Goal: Task Accomplishment & Management: Manage account settings

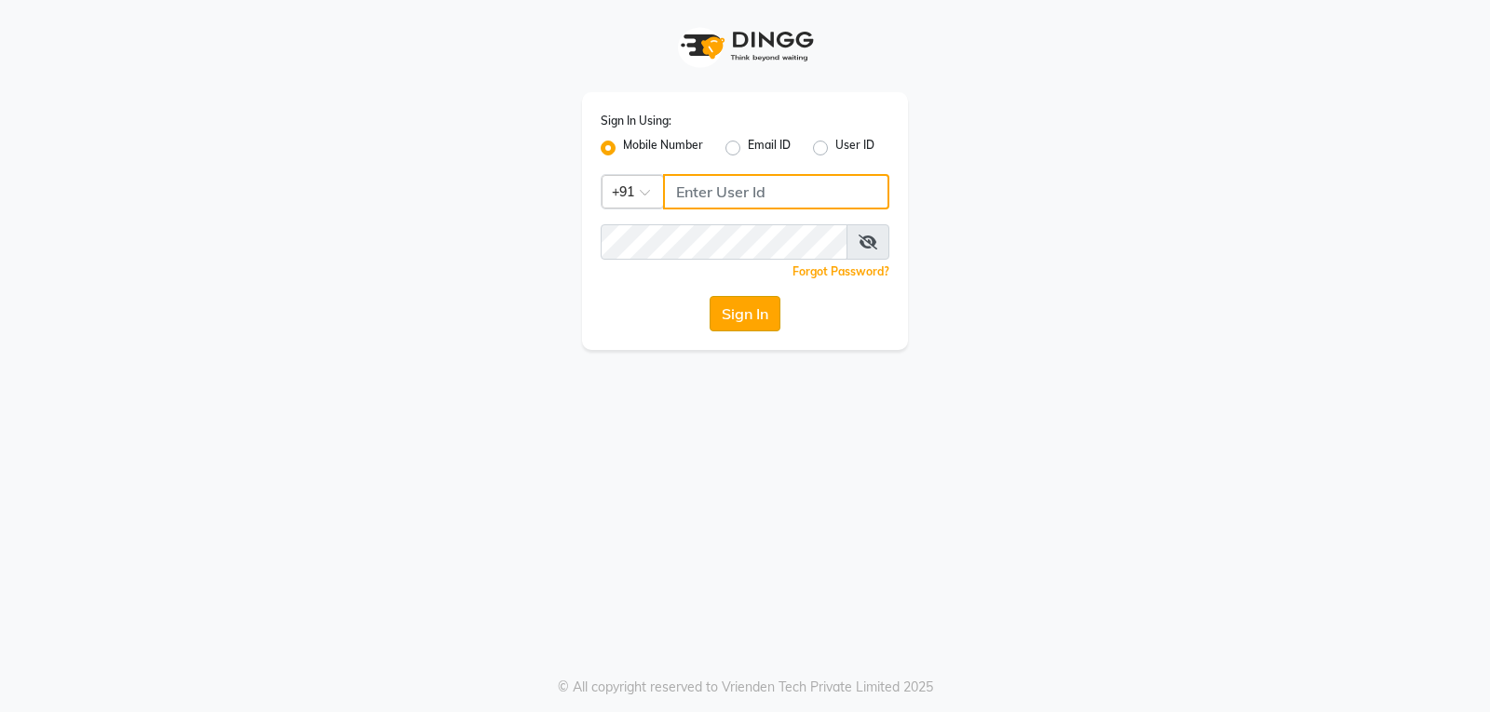
type input "9754977707"
click at [732, 308] on button "Sign In" at bounding box center [744, 313] width 71 height 35
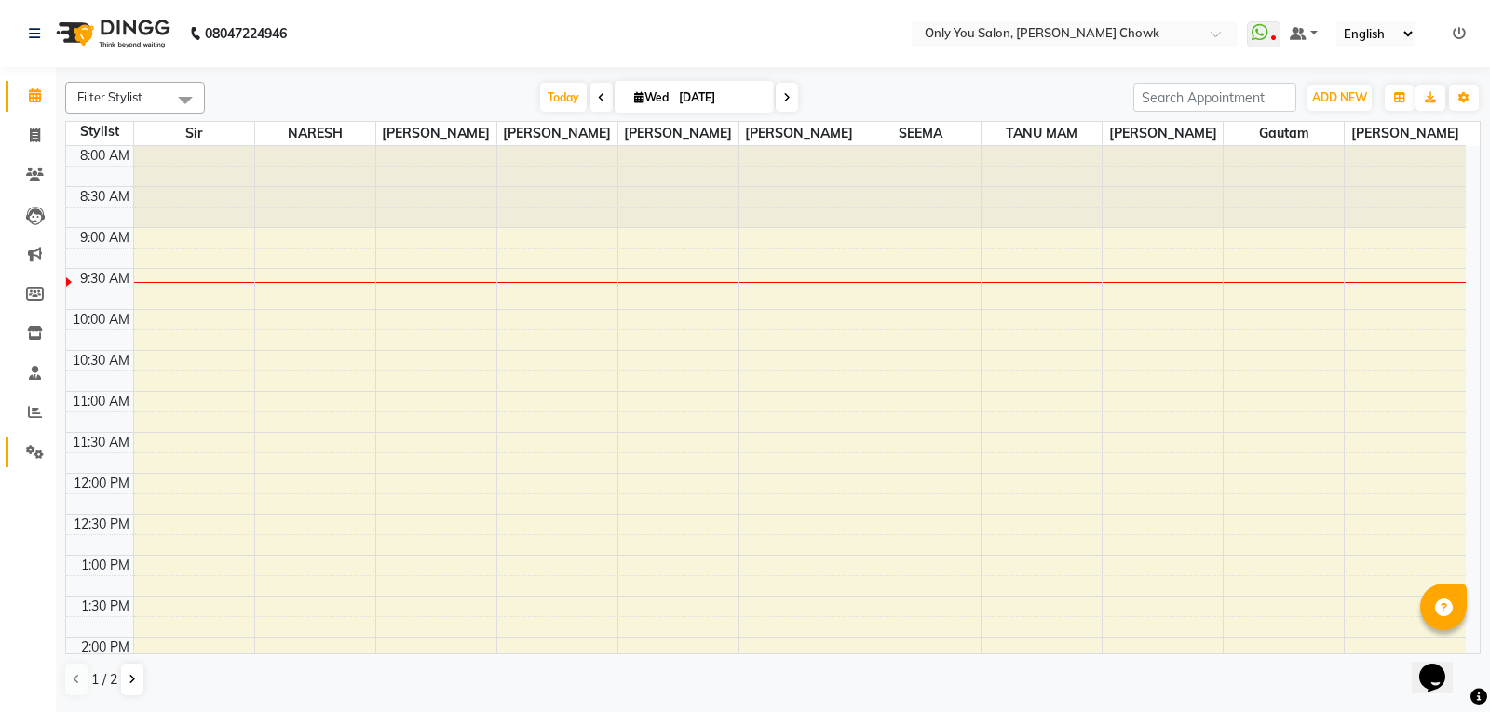
click at [26, 463] on link "Settings" at bounding box center [28, 453] width 45 height 31
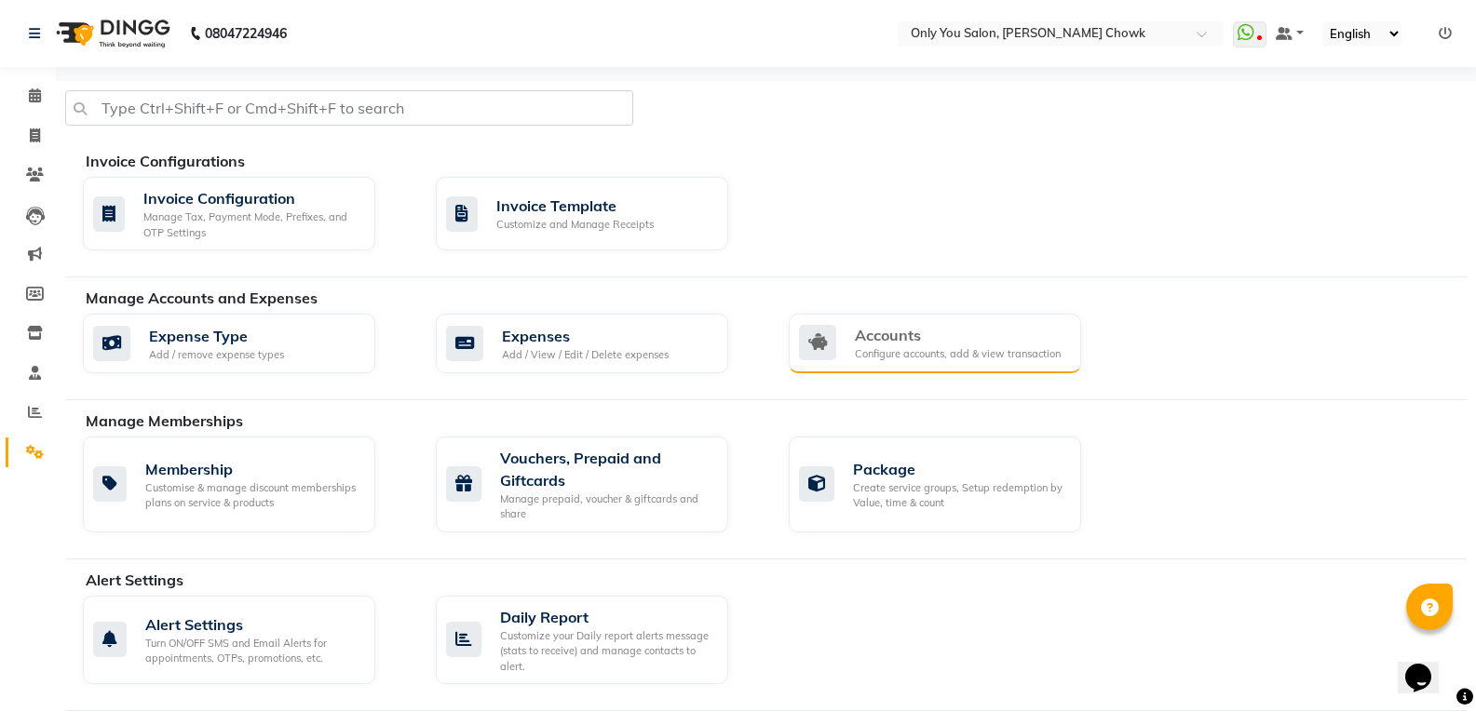
click at [910, 343] on div "Accounts" at bounding box center [958, 335] width 206 height 22
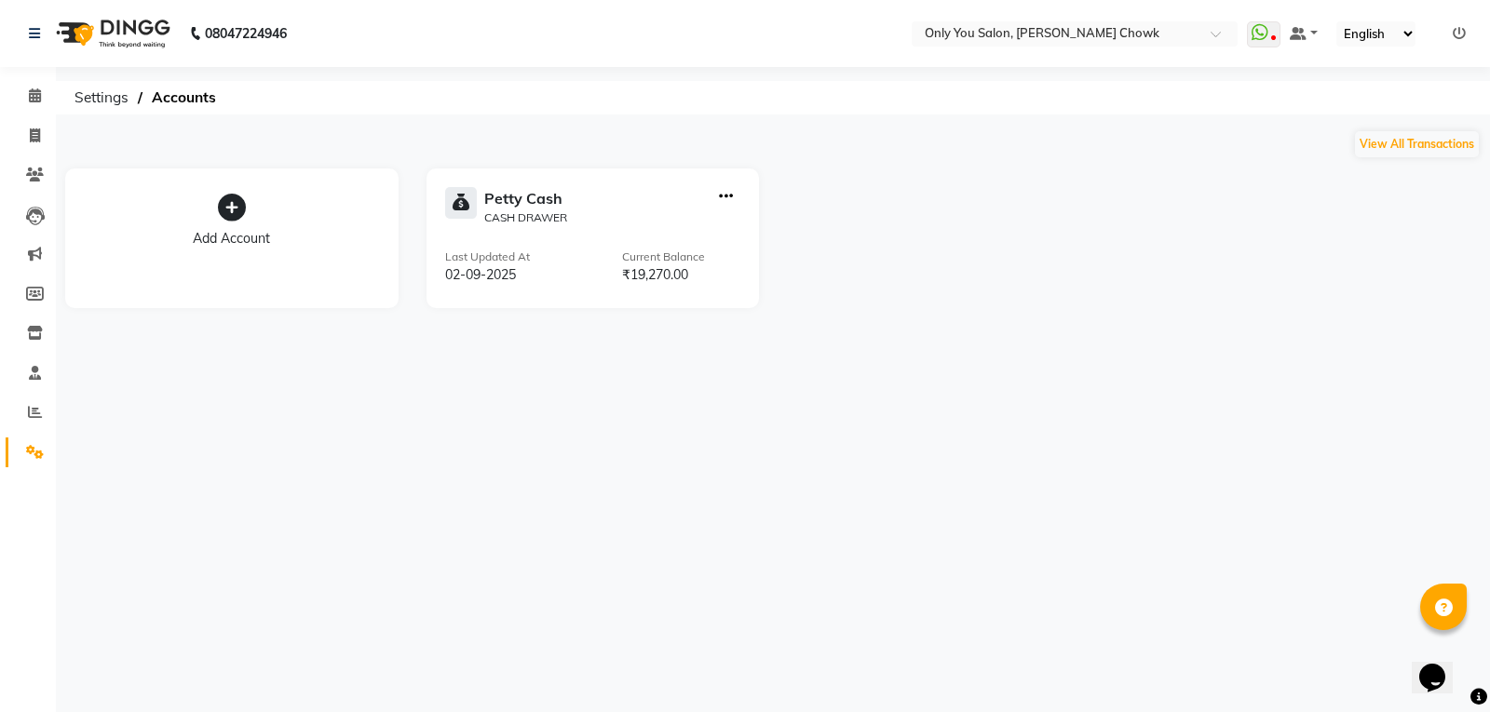
click at [725, 196] on icon "button" at bounding box center [726, 196] width 14 height 1
click at [730, 137] on div "Add Transaction" at bounding box center [727, 135] width 99 height 20
select select "direct"
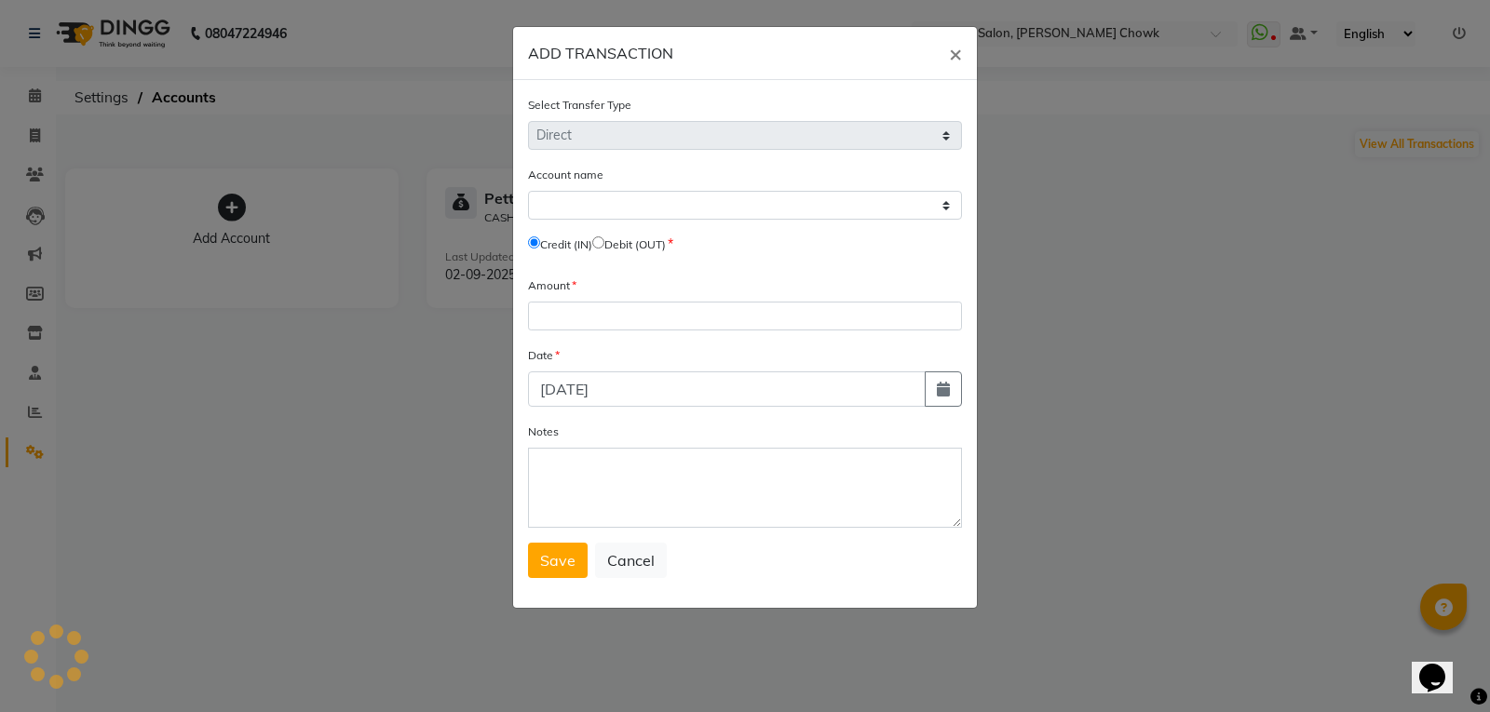
select select "2923"
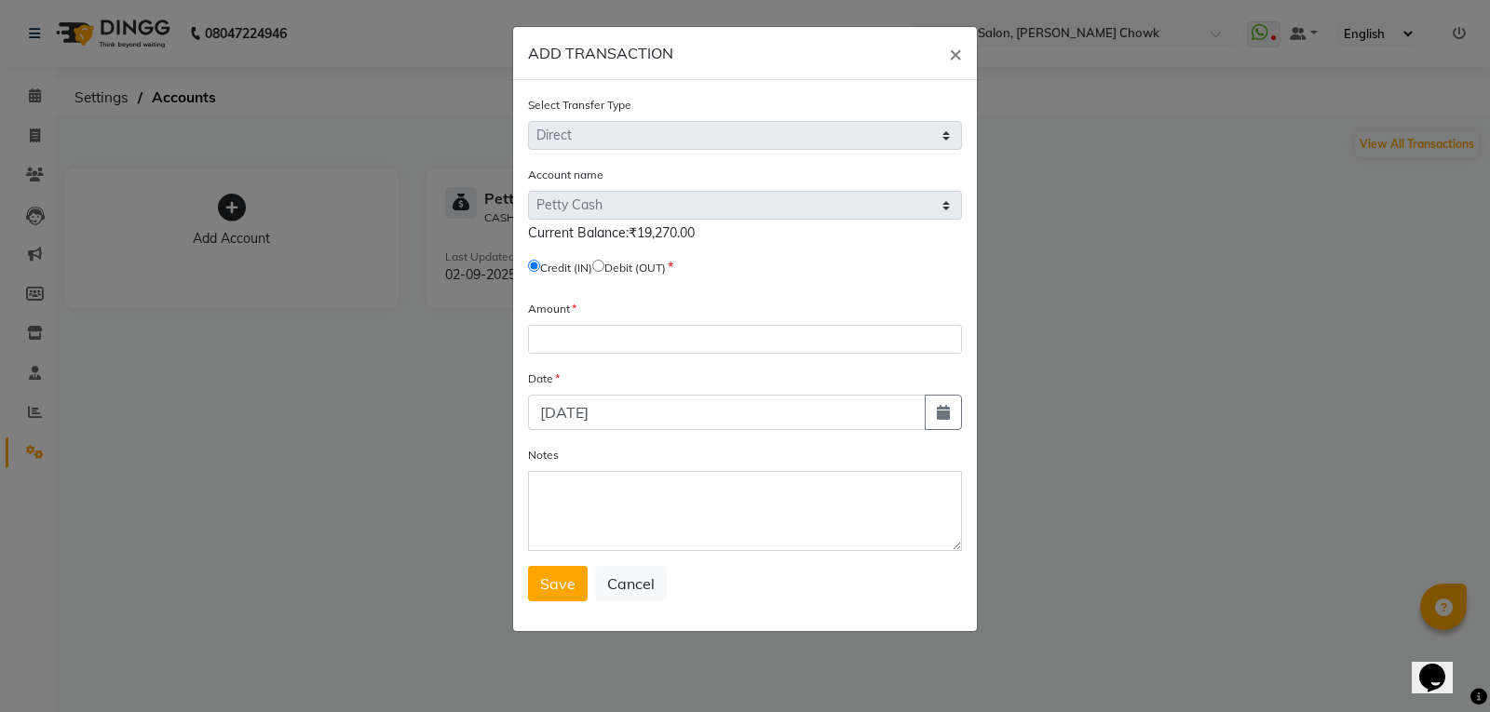
click at [604, 266] on input "radio" at bounding box center [598, 266] width 12 height 12
radio input "true"
click at [595, 336] on input "number" at bounding box center [745, 339] width 434 height 29
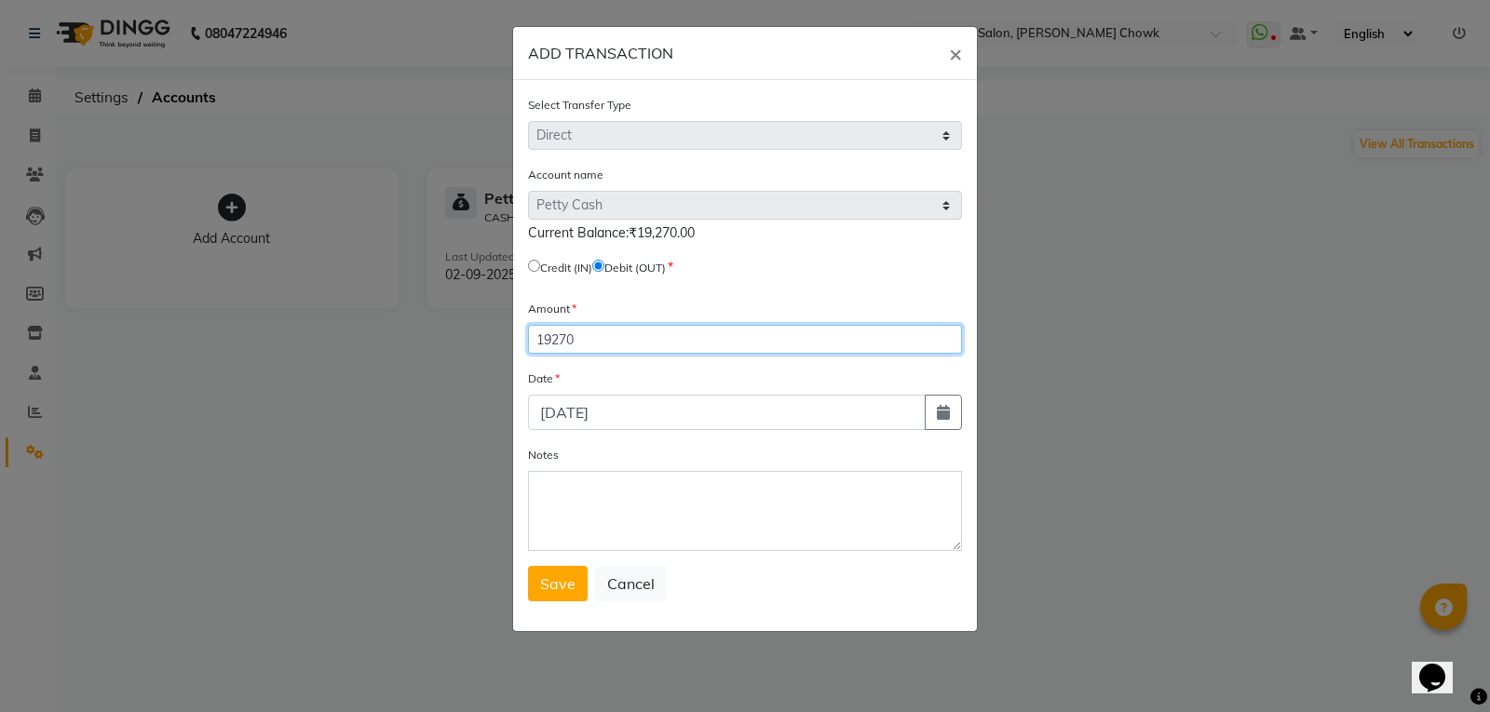
type input "19270"
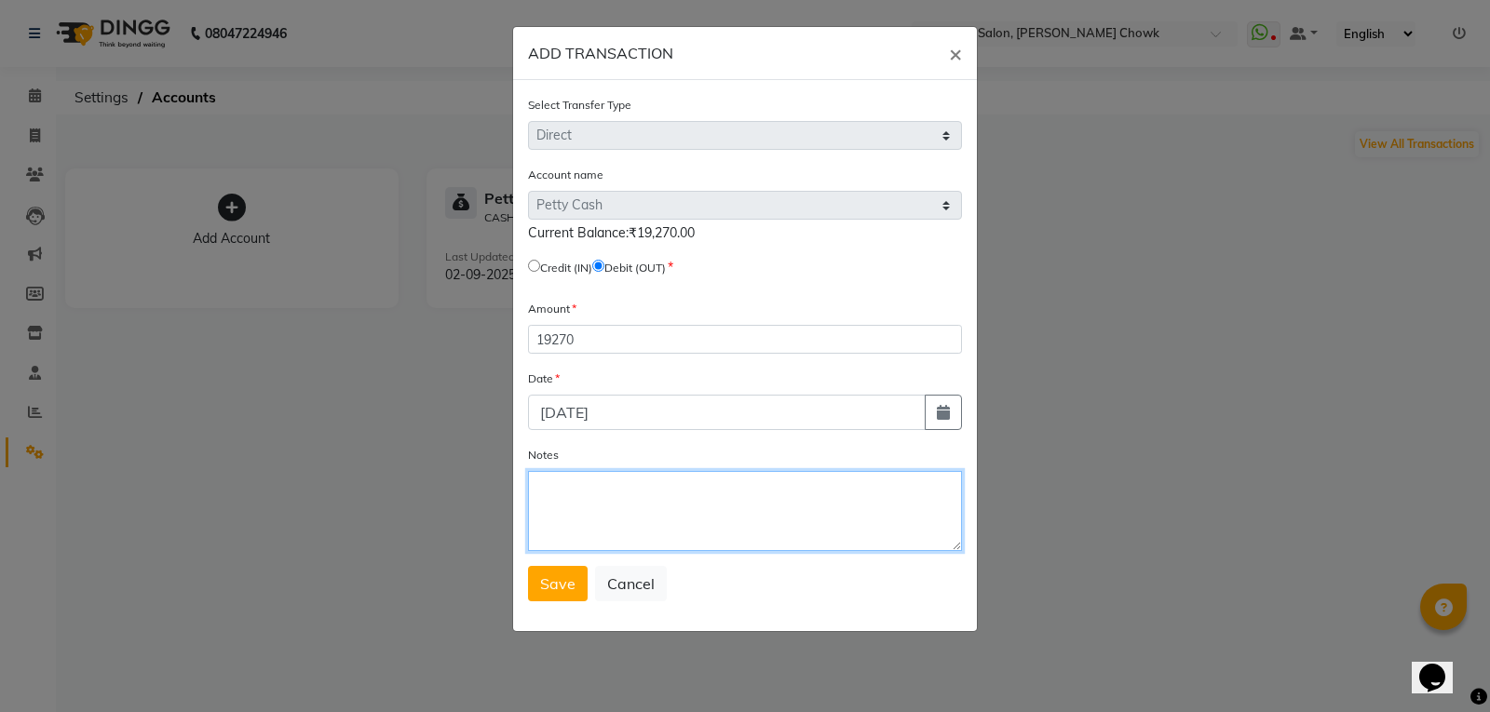
click at [578, 526] on textarea "Notes" at bounding box center [745, 511] width 434 height 80
type textarea "debit out"
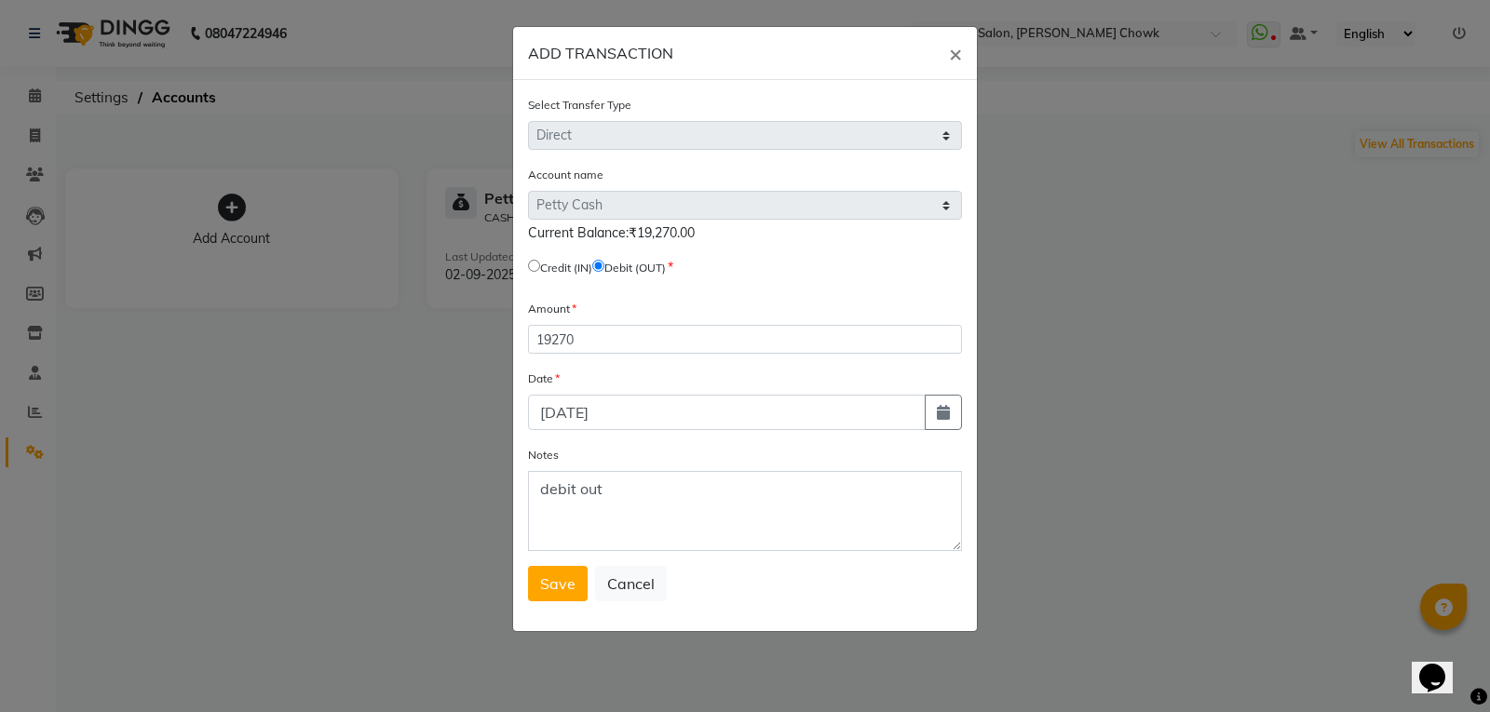
click at [549, 573] on button "Save" at bounding box center [558, 583] width 60 height 35
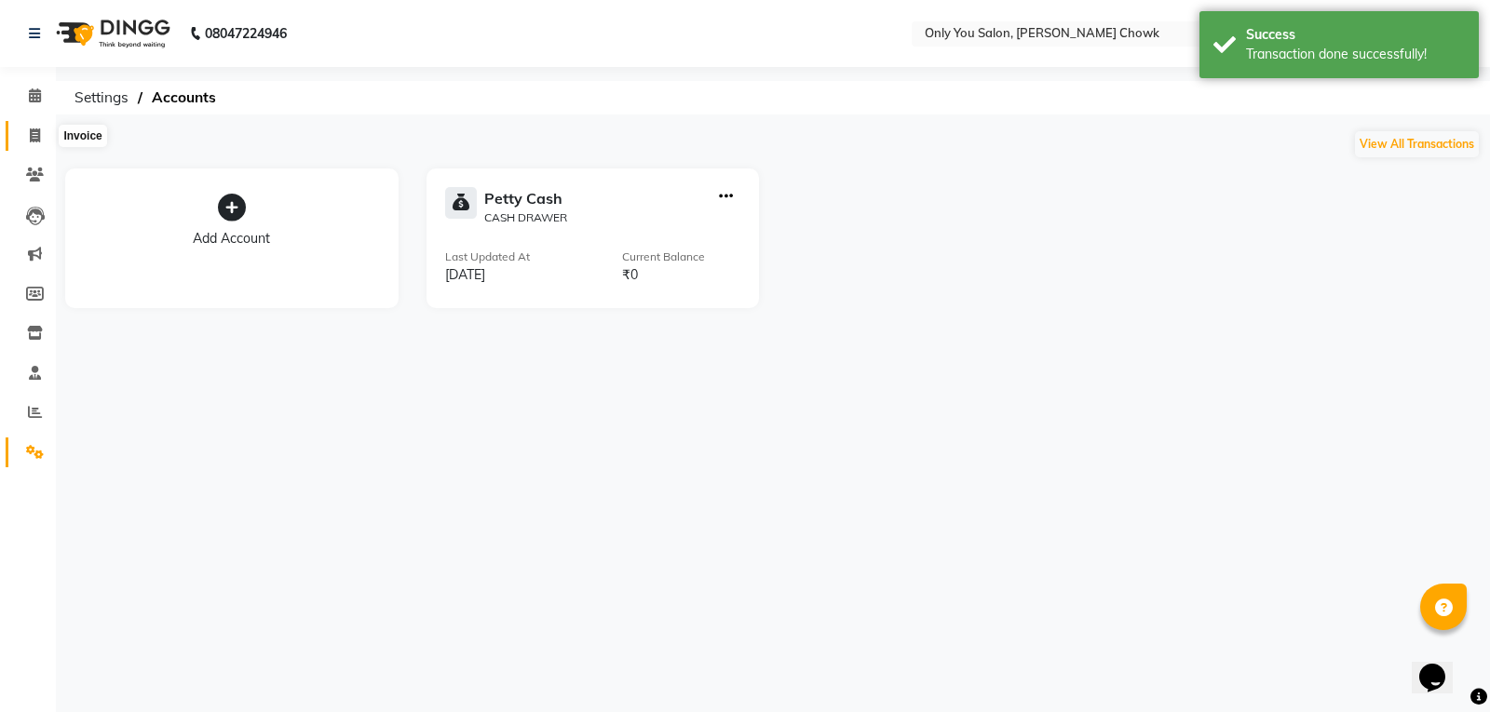
click at [35, 138] on icon at bounding box center [35, 135] width 10 height 14
select select "8713"
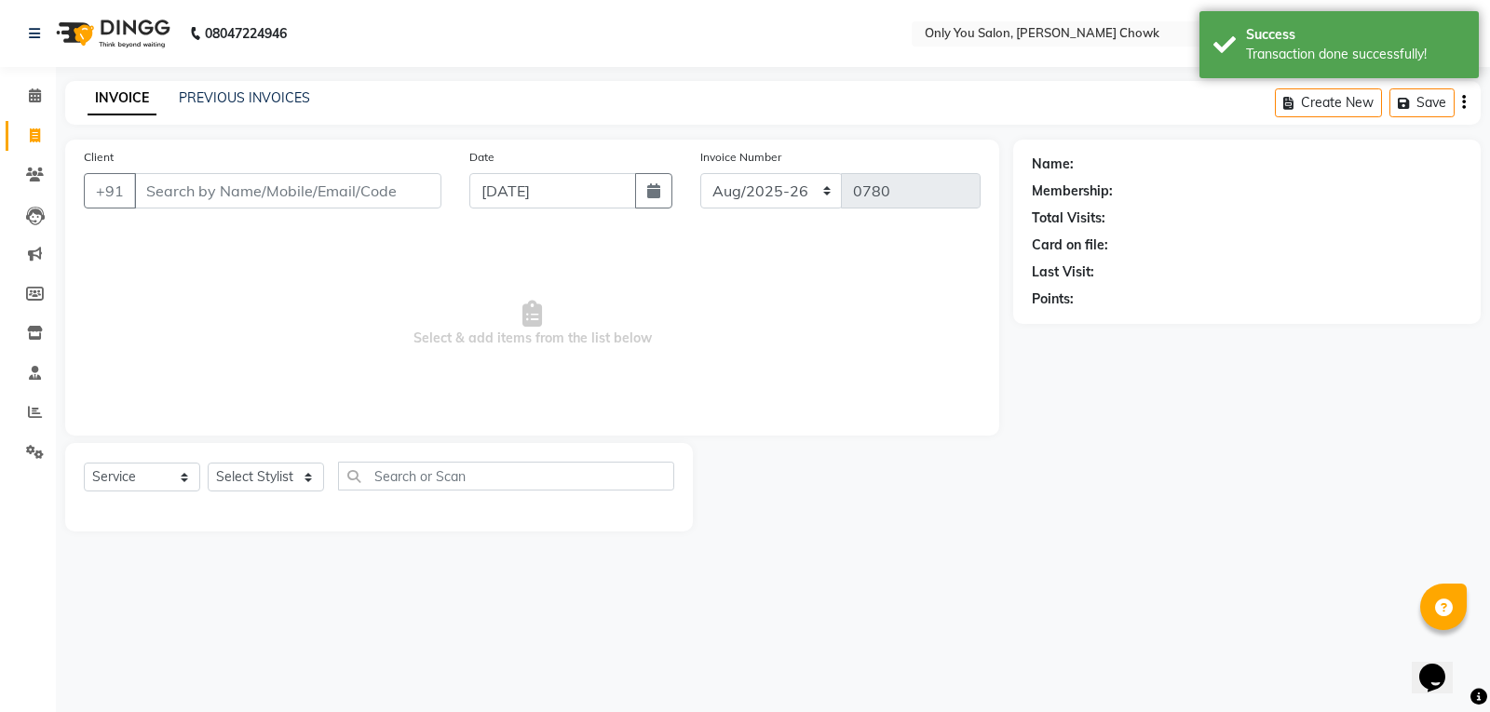
select select "package"
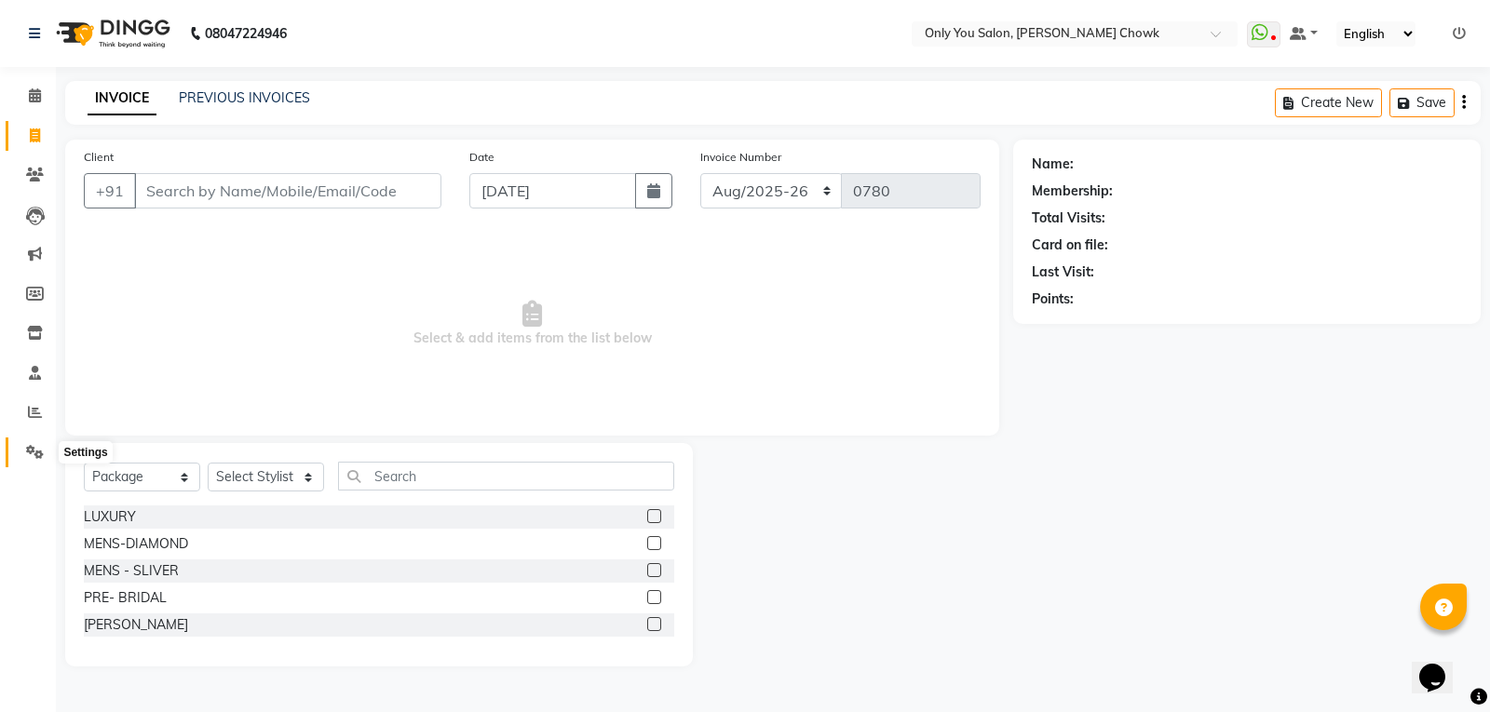
click at [38, 449] on icon at bounding box center [35, 452] width 18 height 14
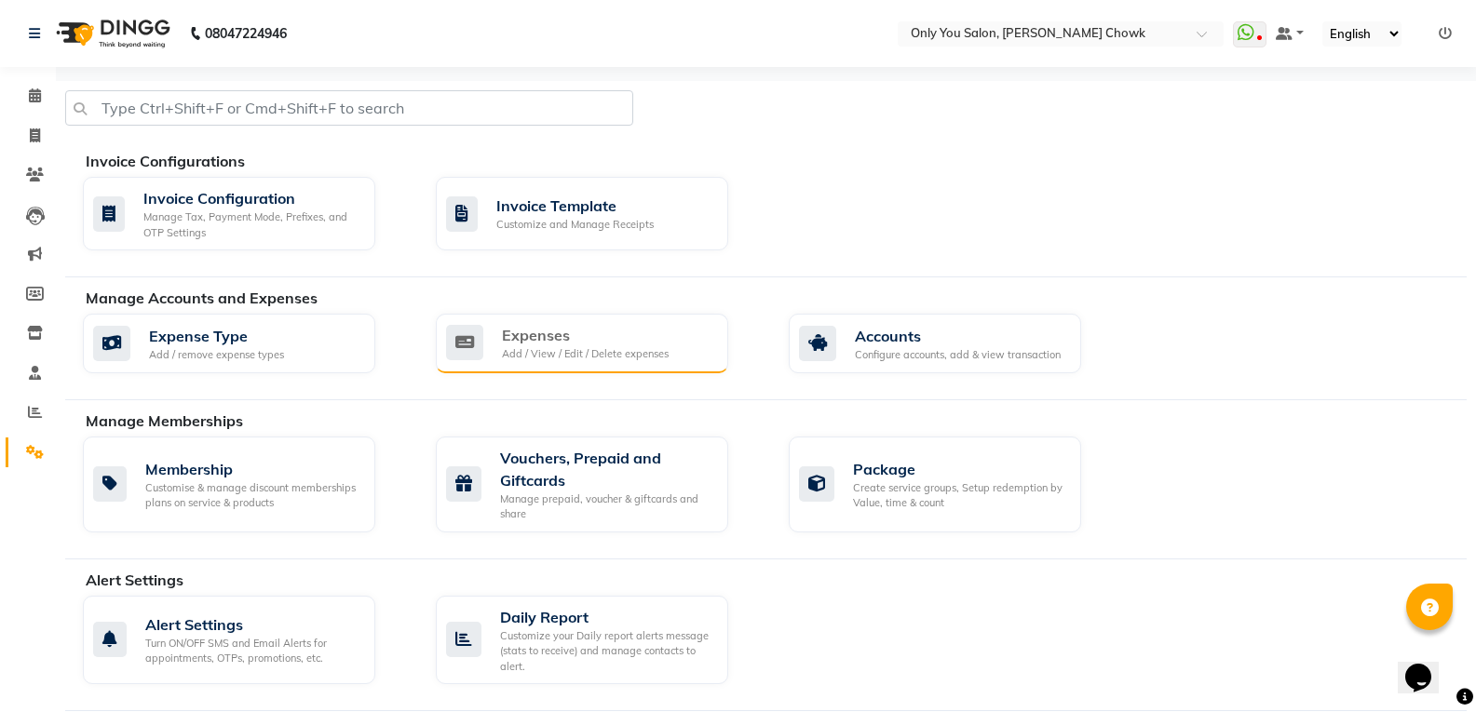
click at [608, 339] on div "Expenses" at bounding box center [585, 335] width 167 height 22
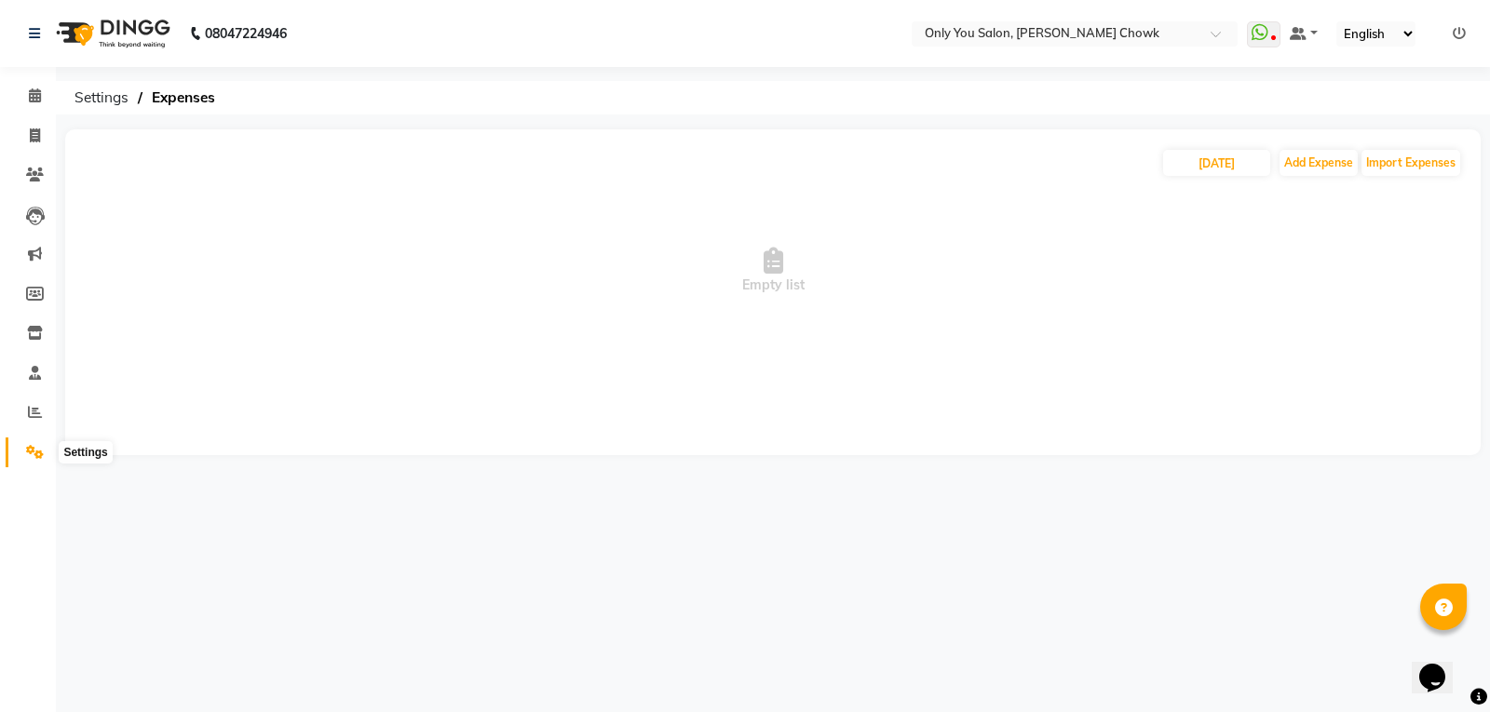
click at [41, 454] on icon at bounding box center [35, 452] width 18 height 14
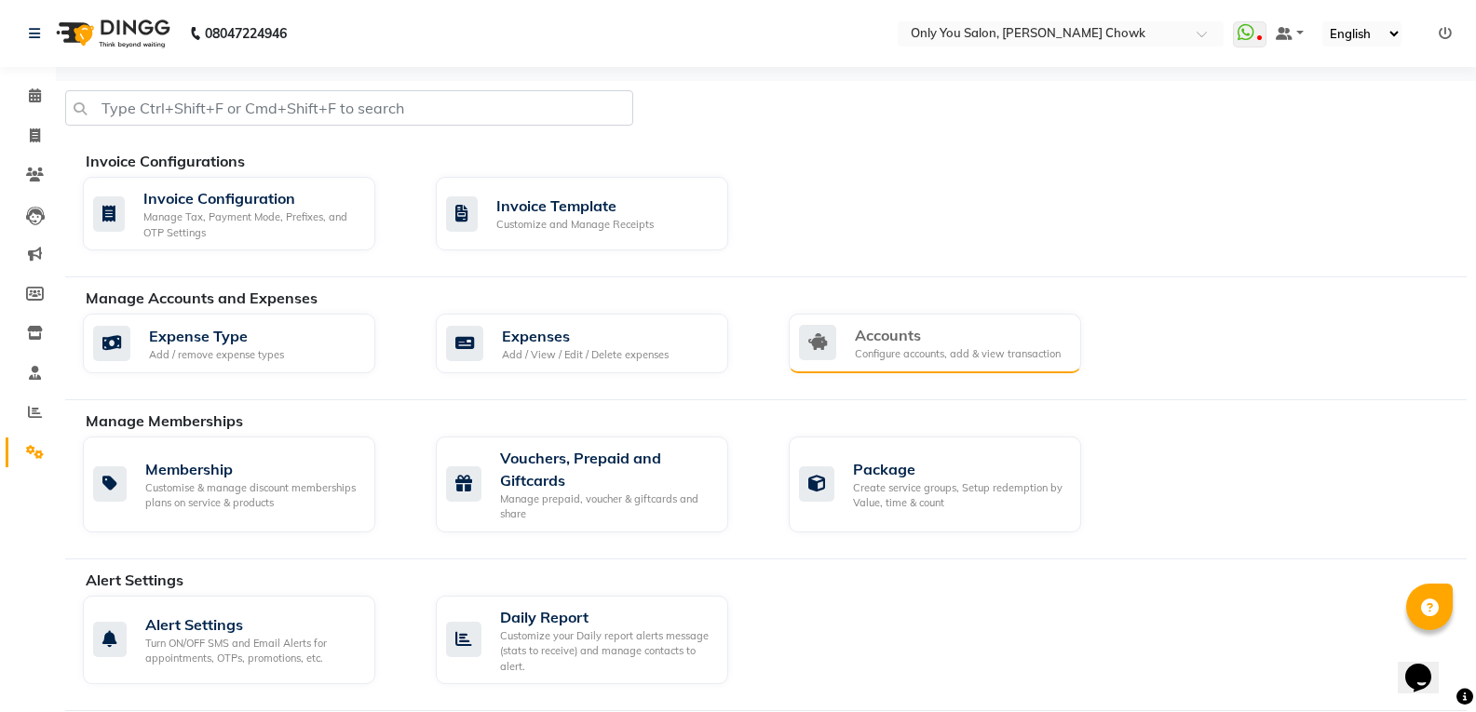
click at [853, 343] on div "Accounts Configure accounts, add & view transaction" at bounding box center [932, 343] width 267 height 38
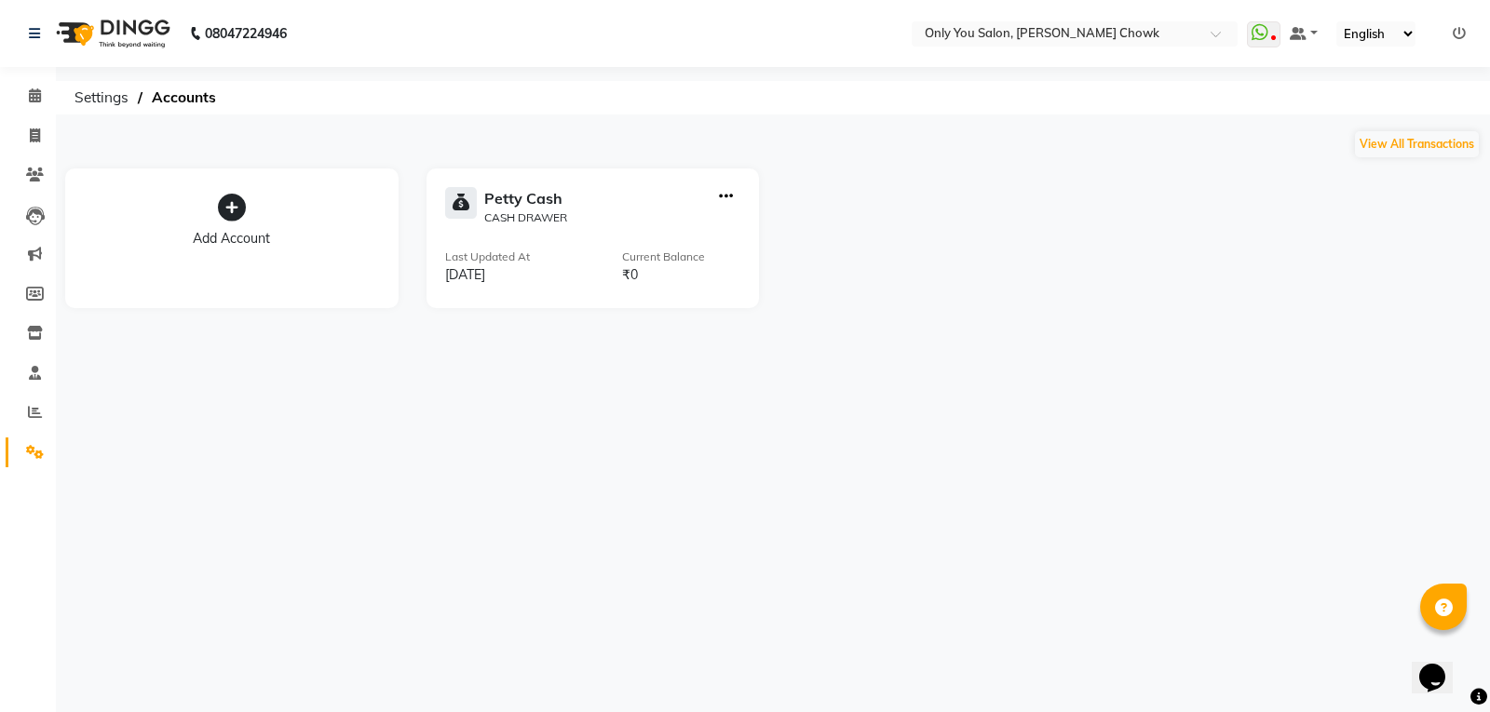
click at [732, 197] on icon "button" at bounding box center [726, 196] width 14 height 1
click at [723, 137] on div "Add Transaction" at bounding box center [727, 135] width 99 height 20
select select "direct"
select select "2923"
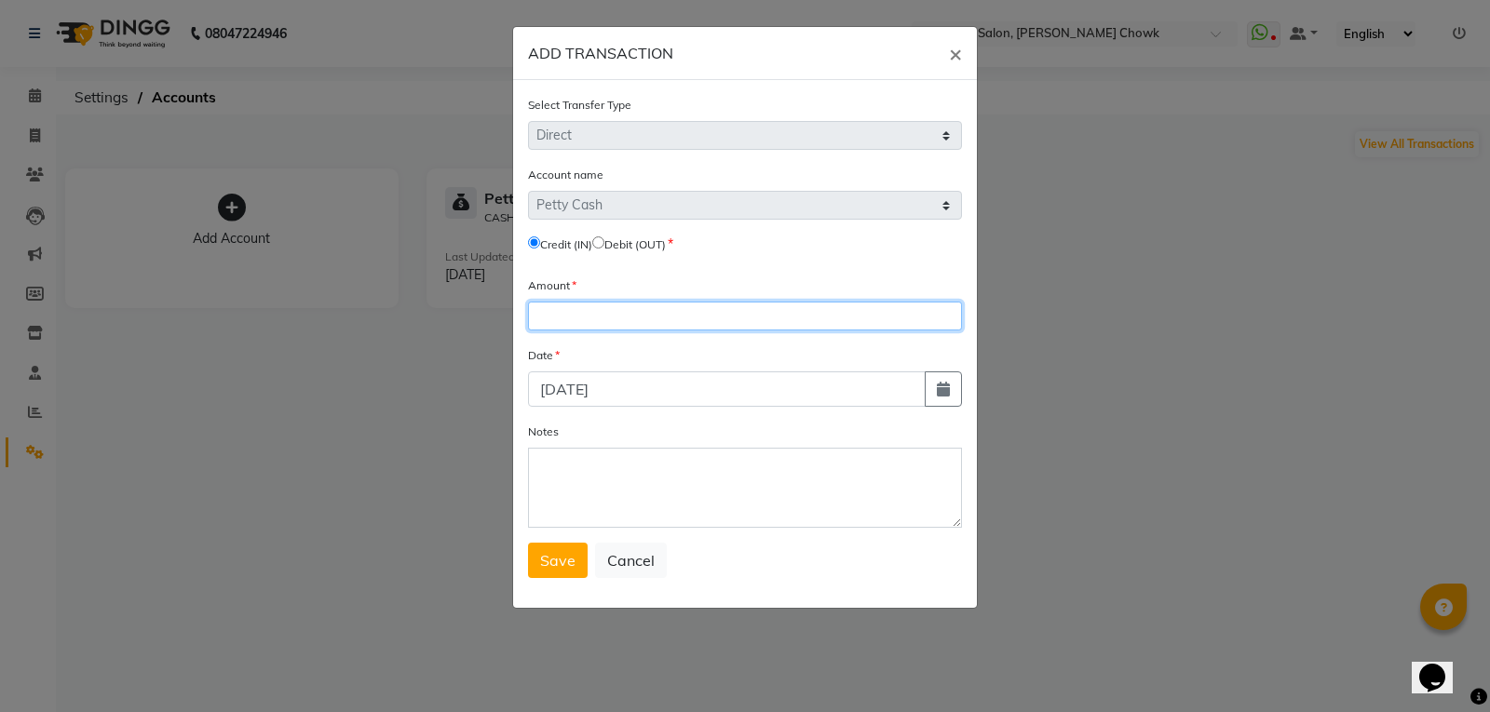
click at [558, 322] on input "number" at bounding box center [745, 316] width 434 height 29
type input "8540"
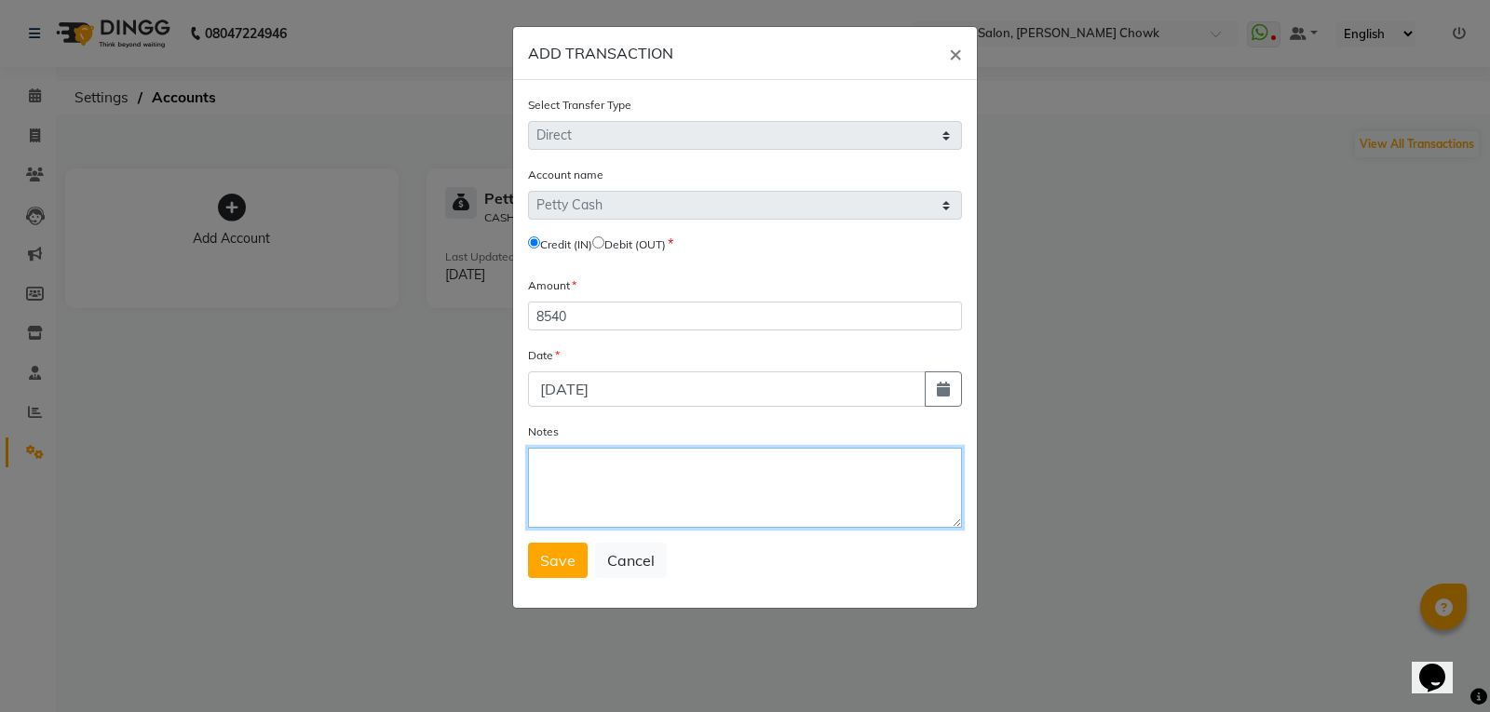
click at [588, 501] on textarea "Notes" at bounding box center [745, 488] width 434 height 80
type textarea "opb"
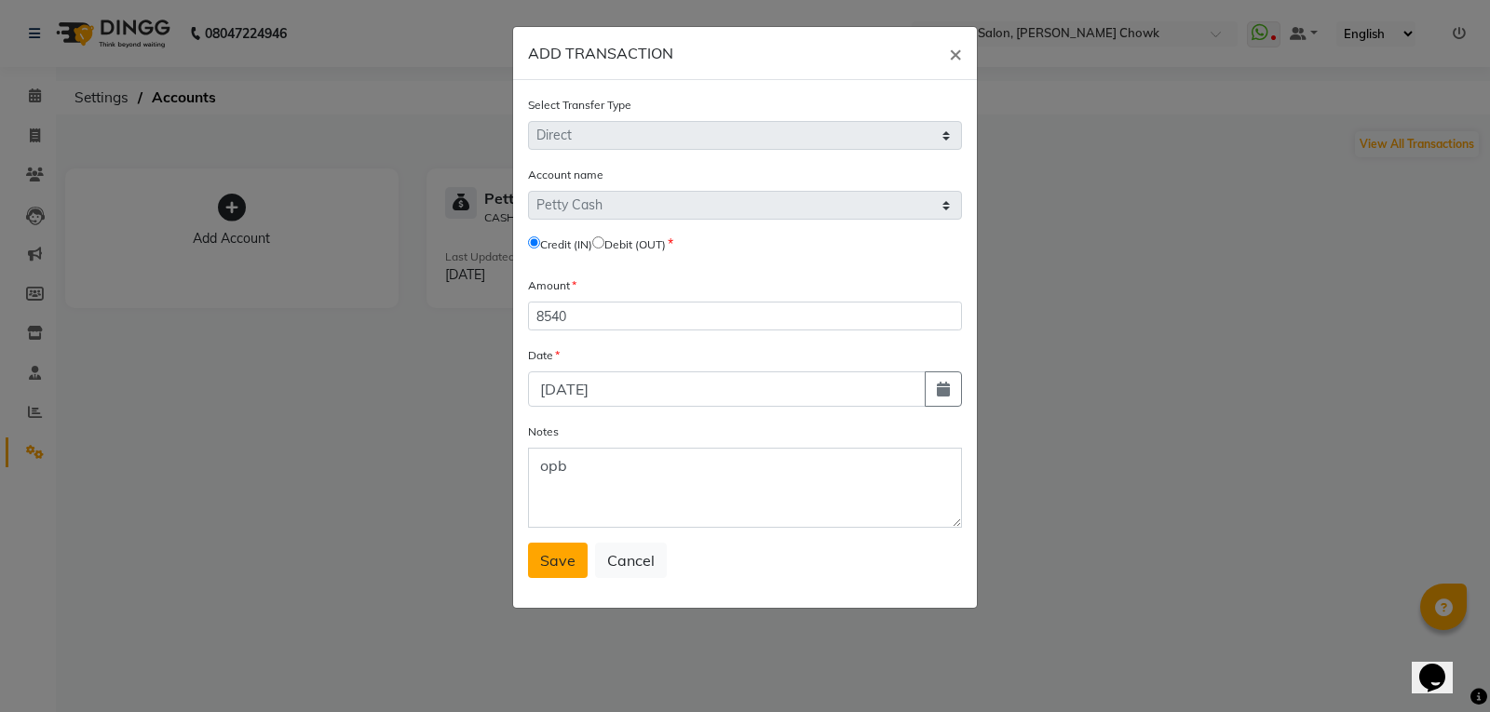
click at [544, 560] on span "Save" at bounding box center [557, 560] width 35 height 19
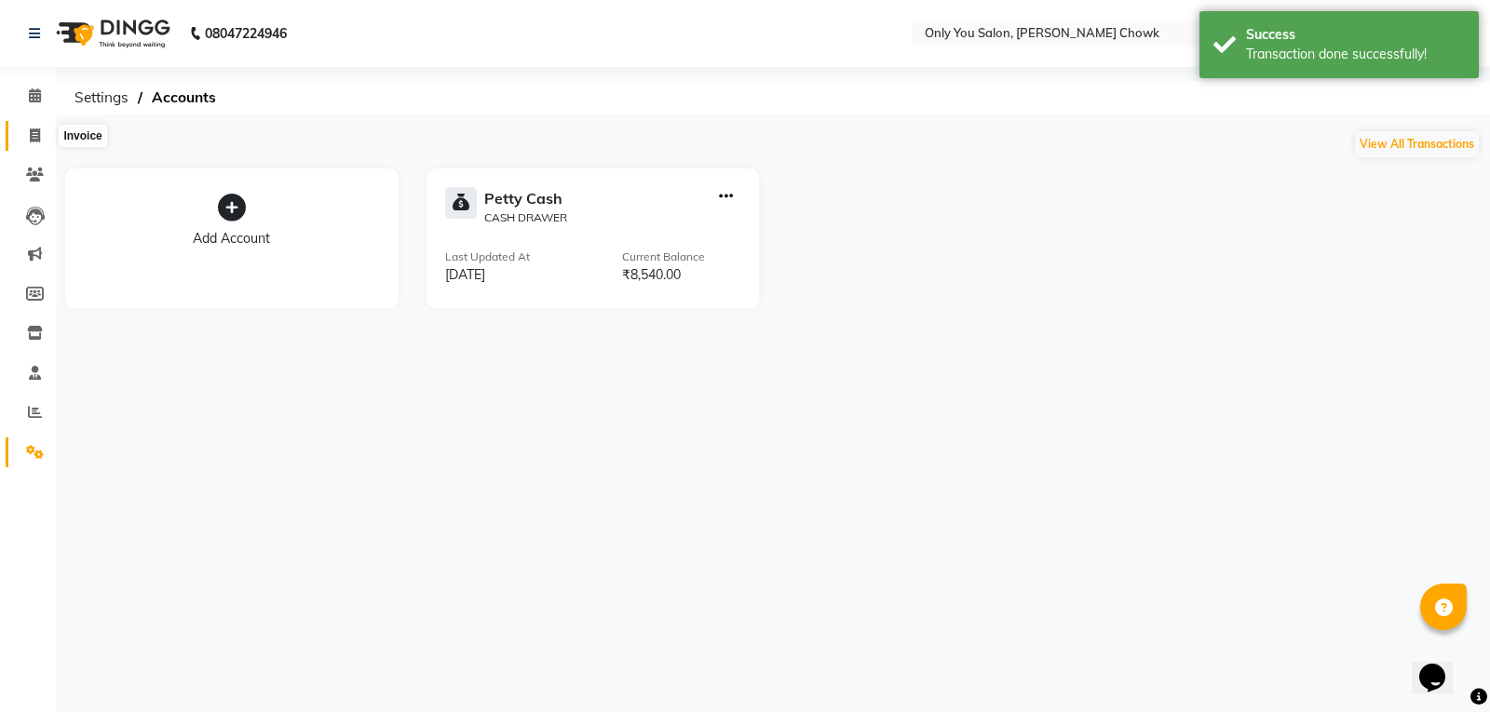
drag, startPoint x: 39, startPoint y: 130, endPoint x: 38, endPoint y: 119, distance: 11.2
click at [39, 130] on icon at bounding box center [35, 135] width 10 height 14
select select "service"
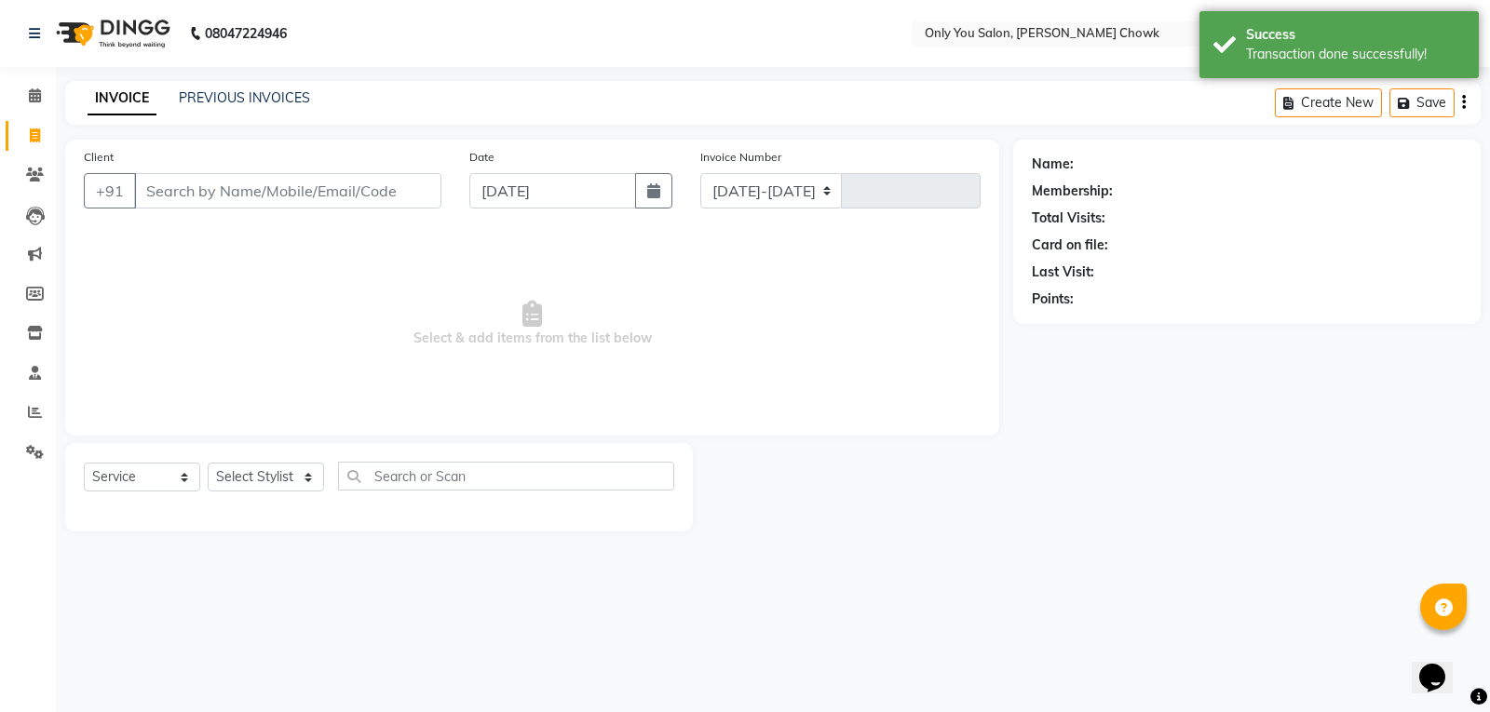
select select "8713"
type input "0780"
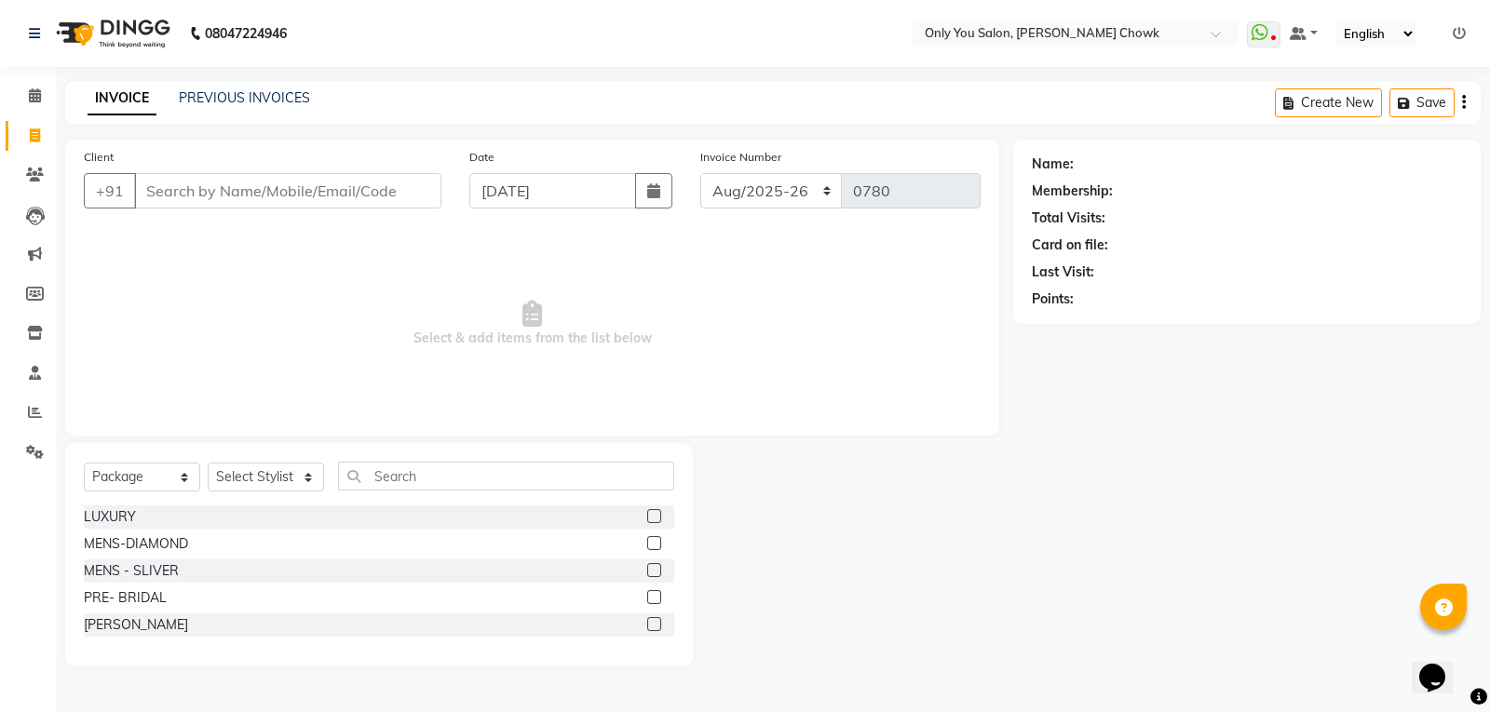
click at [165, 461] on div "Select Service Product Membership Package Voucher Prepaid Gift Card Select Styl…" at bounding box center [379, 554] width 628 height 223
click at [160, 474] on select "Select Service Product Membership Package Voucher Prepaid Gift Card" at bounding box center [142, 477] width 116 height 29
select select "service"
click at [84, 463] on select "Select Service Product Membership Package Voucher Prepaid Gift Card" at bounding box center [142, 477] width 116 height 29
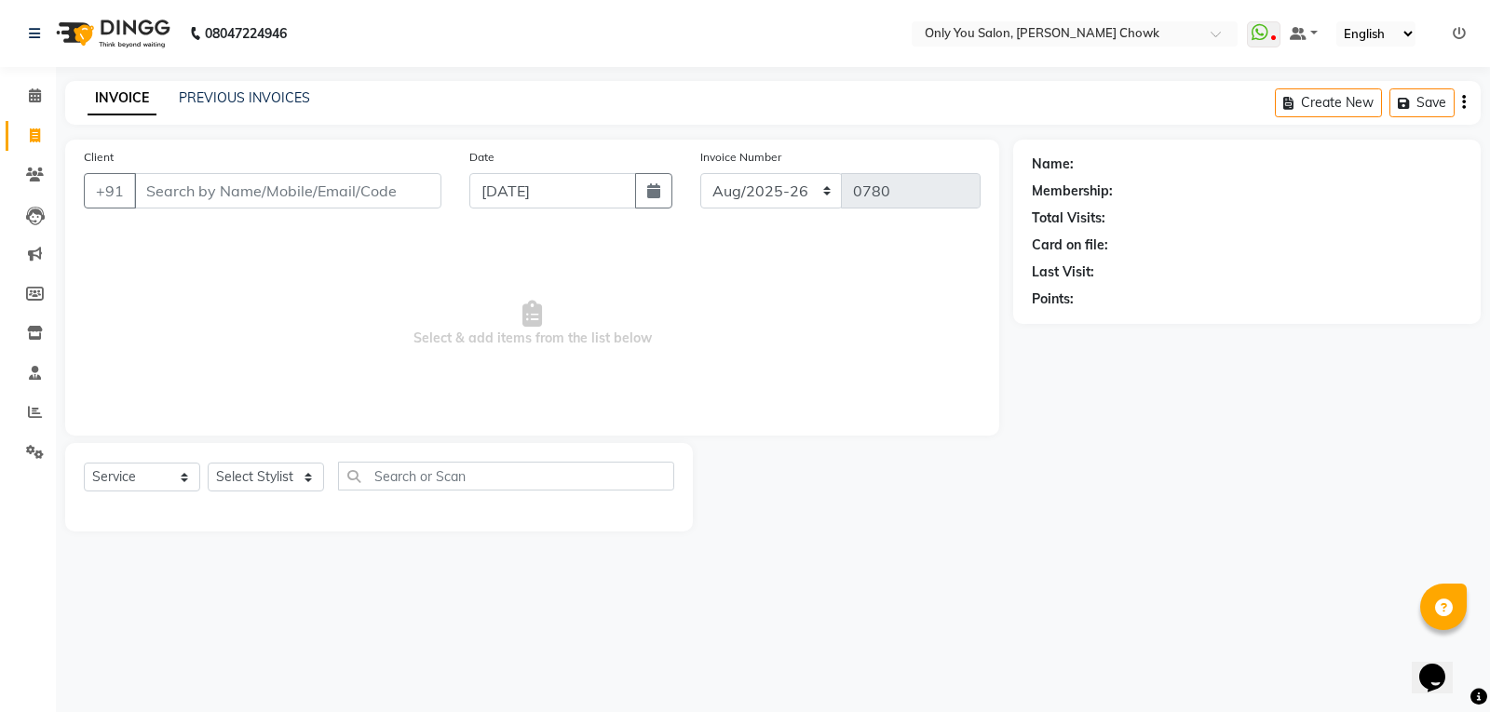
click at [199, 110] on div "INVOICE PREVIOUS INVOICES Create New Save" at bounding box center [772, 103] width 1415 height 44
click at [236, 108] on div "INVOICE PREVIOUS INVOICES" at bounding box center [198, 98] width 267 height 21
click at [241, 101] on link "PREVIOUS INVOICES" at bounding box center [244, 97] width 131 height 17
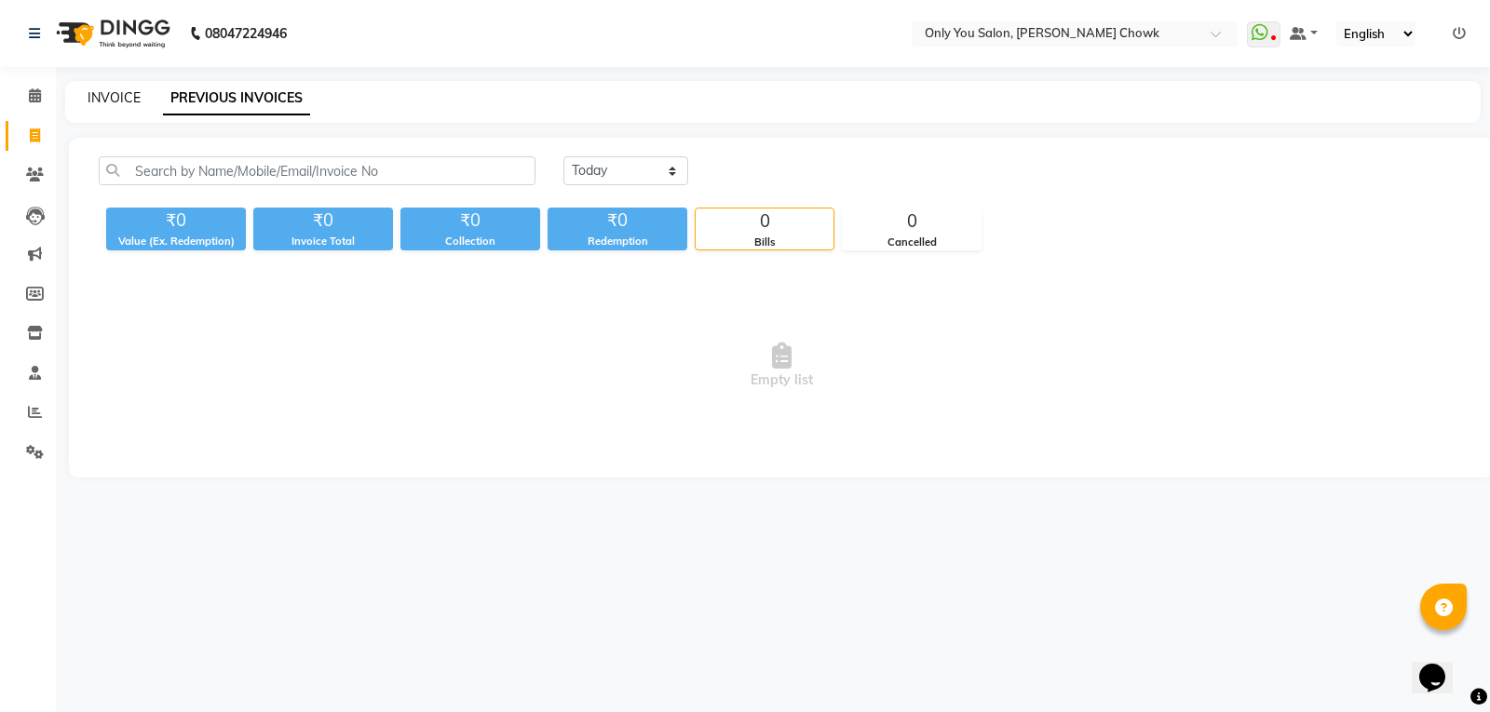
click at [100, 91] on link "INVOICE" at bounding box center [114, 97] width 53 height 17
select select "8713"
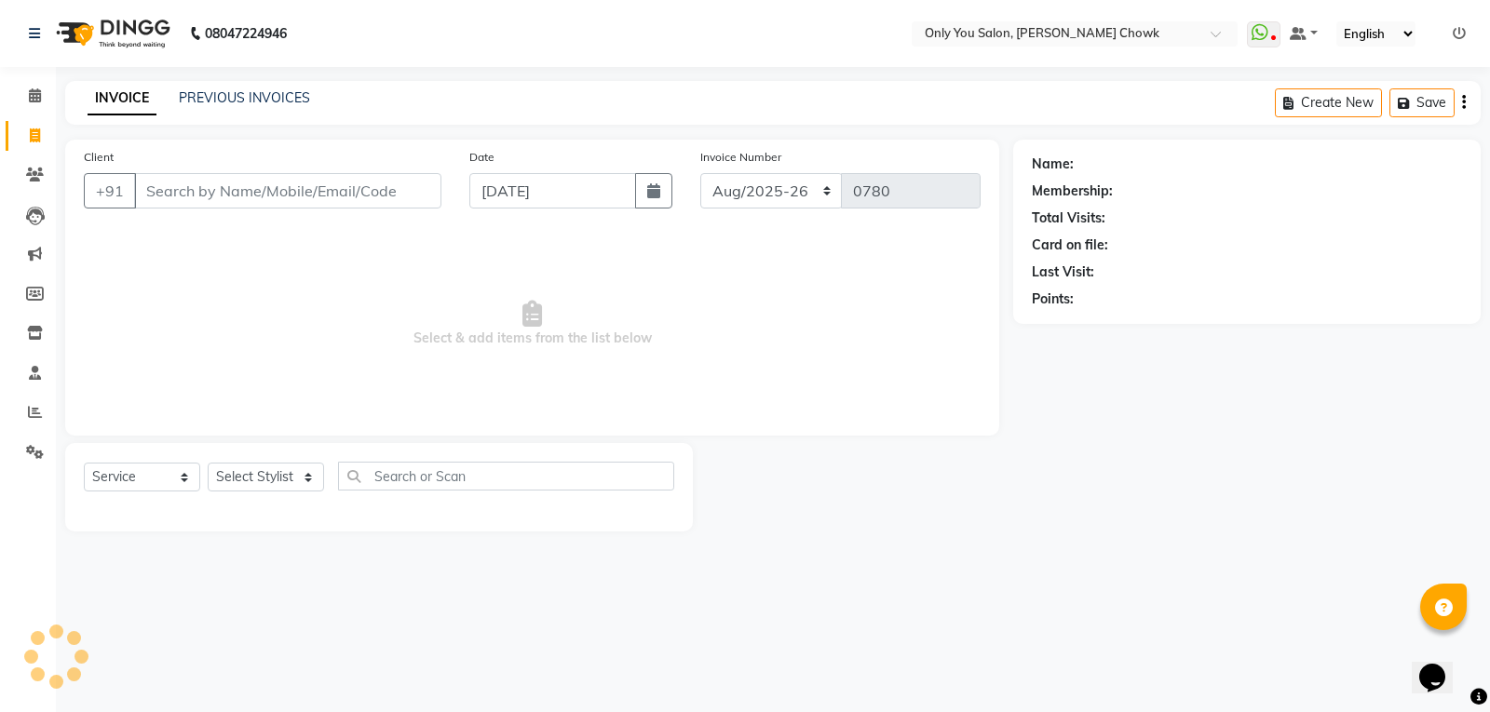
select select "package"
